Goal: Information Seeking & Learning: Learn about a topic

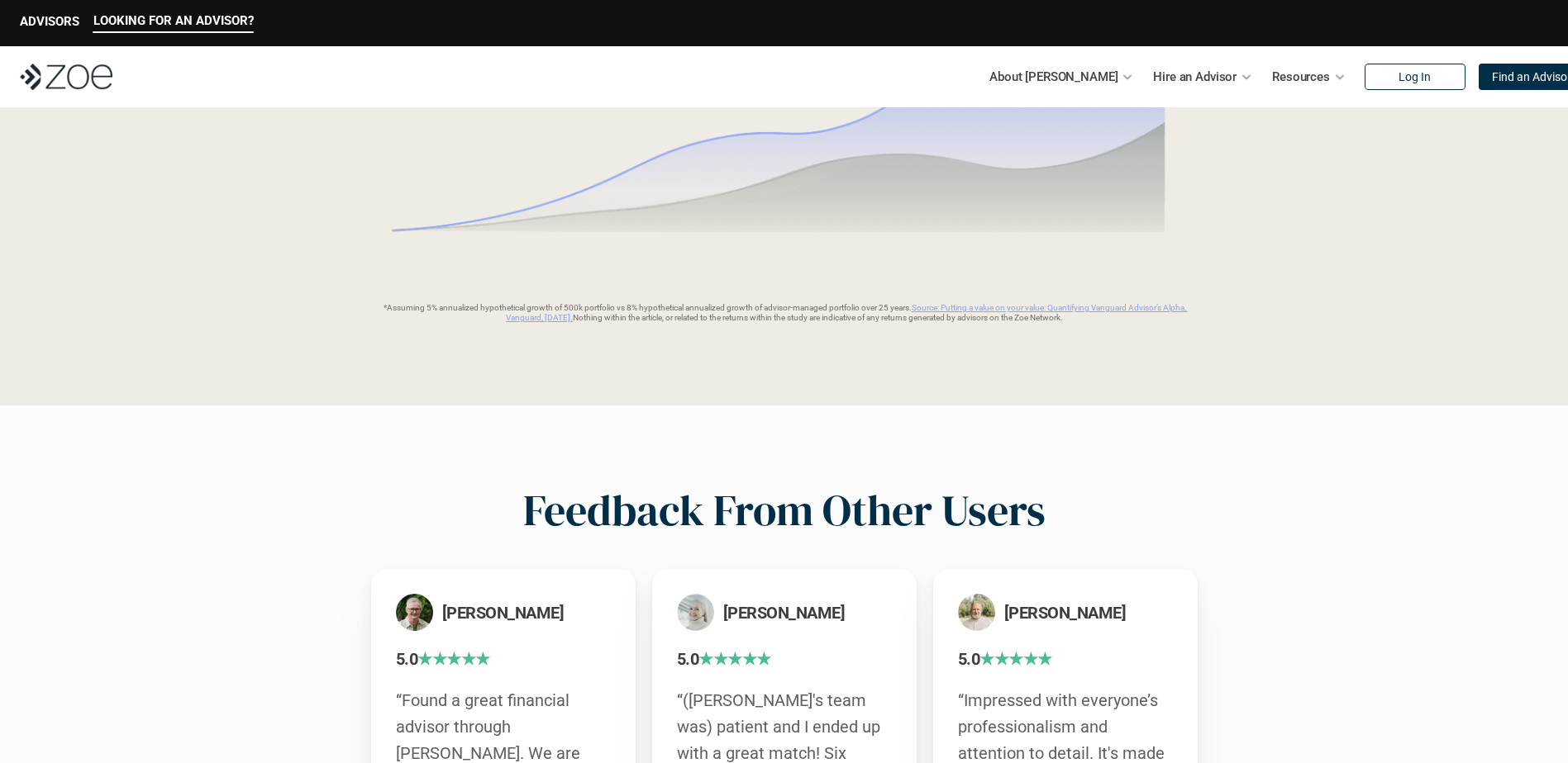
scroll to position [2643, 0]
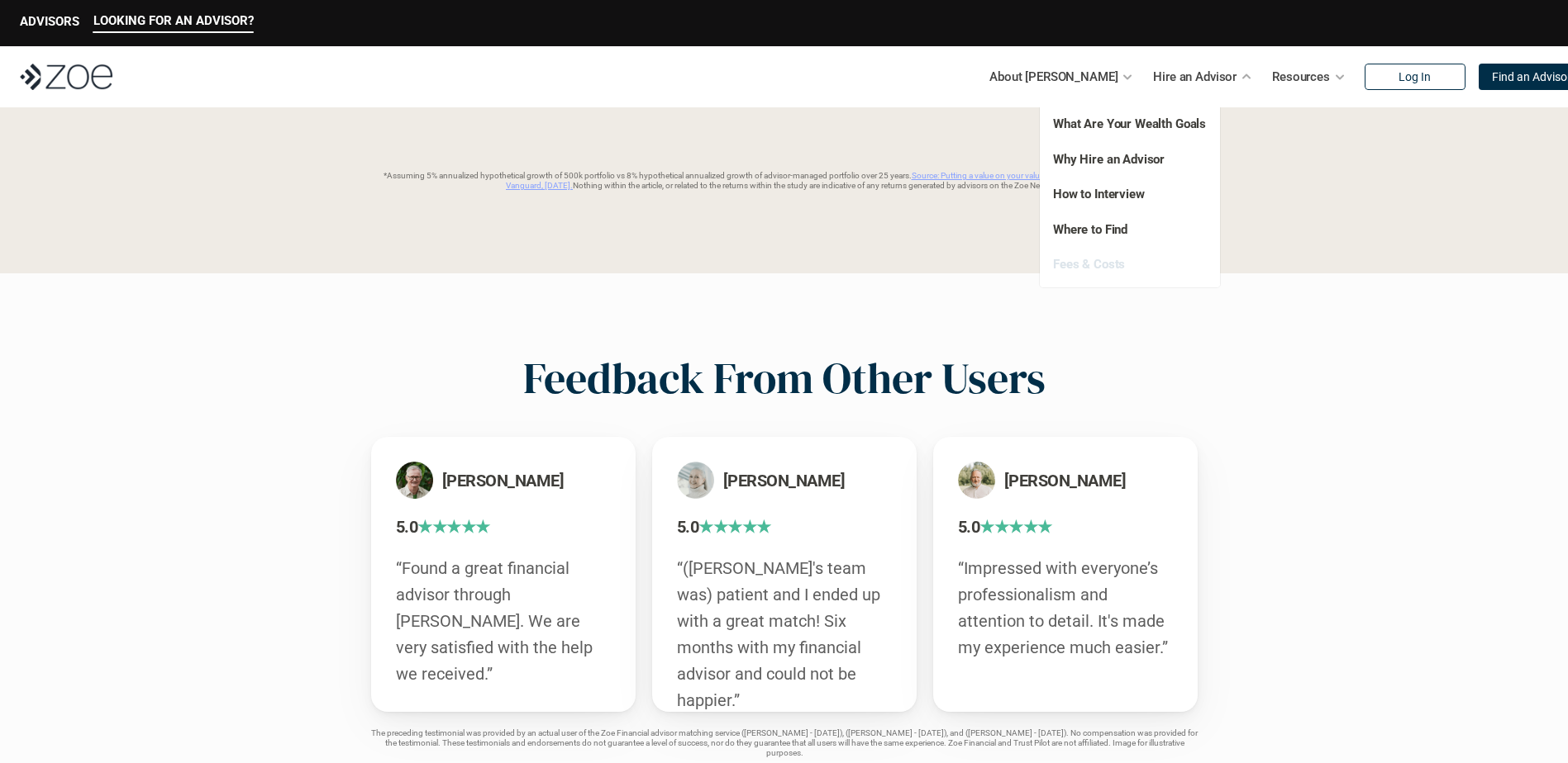
click at [1119, 263] on link "Fees & Costs" at bounding box center [1088, 265] width 72 height 15
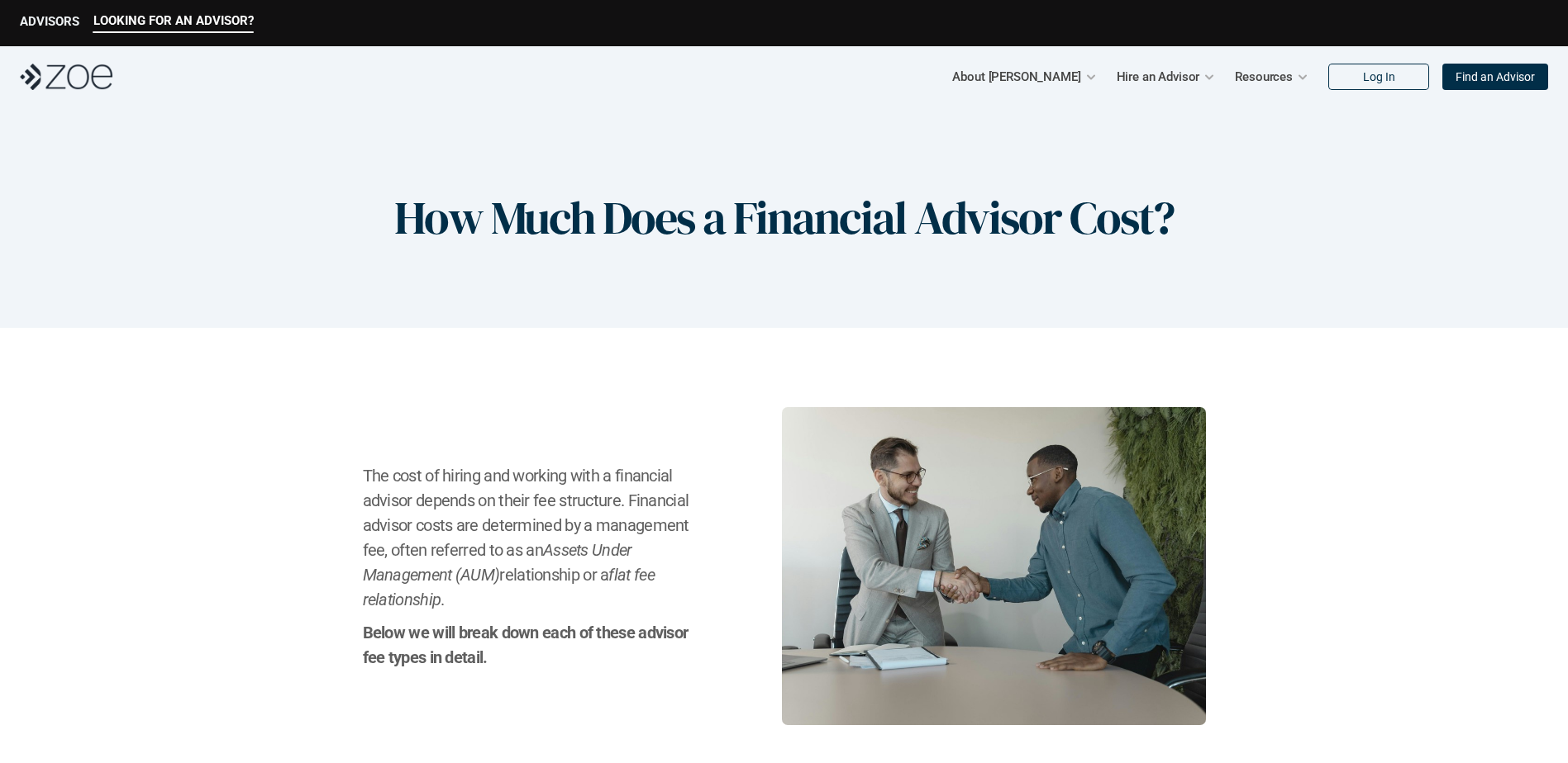
click at [51, 25] on p "ADVISORS" at bounding box center [50, 22] width 59 height 15
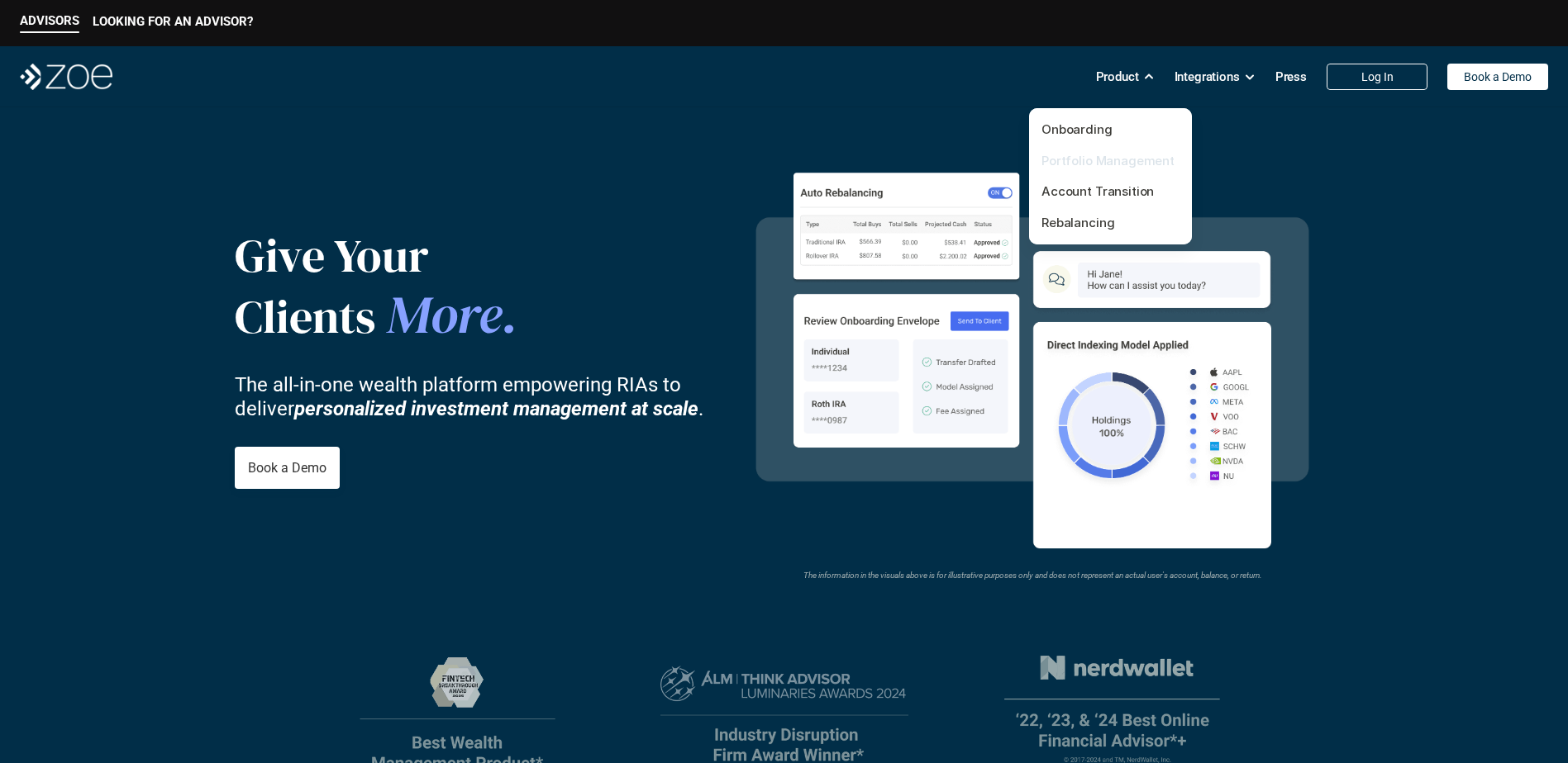
click at [1081, 155] on link "Portfolio Management" at bounding box center [1107, 160] width 133 height 15
